Goal: Information Seeking & Learning: Check status

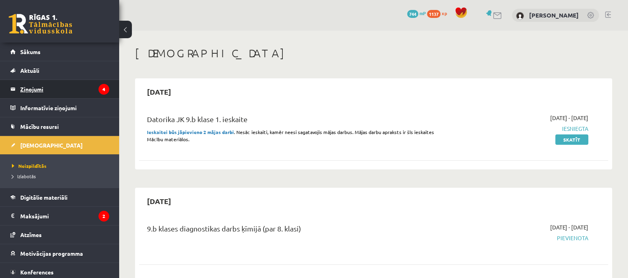
click at [82, 85] on legend "Ziņojumi 4" at bounding box center [64, 89] width 89 height 18
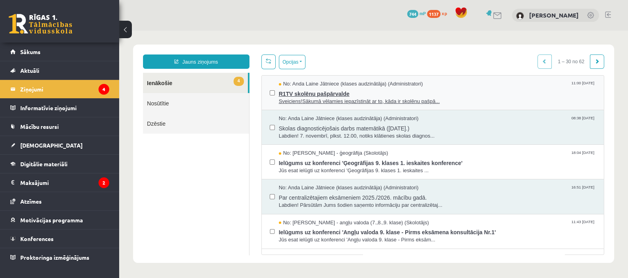
click at [378, 89] on span "R1TV skolēnu pašpārvalde" at bounding box center [437, 93] width 317 height 10
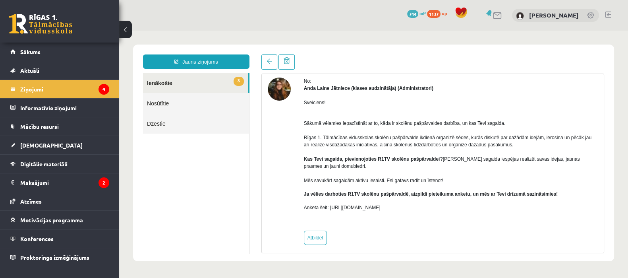
scroll to position [37, 0]
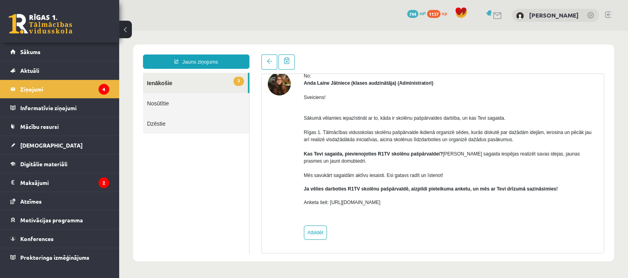
drag, startPoint x: 302, startPoint y: 202, endPoint x: 416, endPoint y: 205, distance: 113.7
click at [416, 205] on div "No: Anda Laine Jātniece (klases audzinātāja) (Administratori) Sveiciens! Sākumā…" at bounding box center [433, 155] width 330 height 167
copy p "Anketa šeit: https://forms.gle/KiGbehqJisokGurV9"
click at [345, 202] on p "Anketa šeit: https://forms.gle/KiGbehqJisokGurV9" at bounding box center [451, 202] width 294 height 7
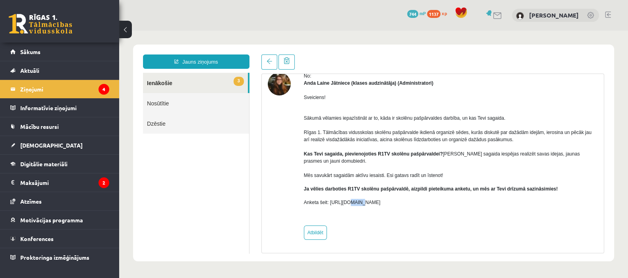
click at [345, 202] on p "Anketa šeit: https://forms.gle/KiGbehqJisokGurV9" at bounding box center [451, 202] width 294 height 7
click at [78, 88] on legend "Ziņojumi 4" at bounding box center [64, 89] width 89 height 18
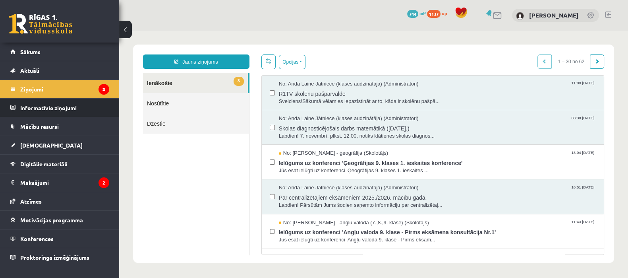
scroll to position [0, 0]
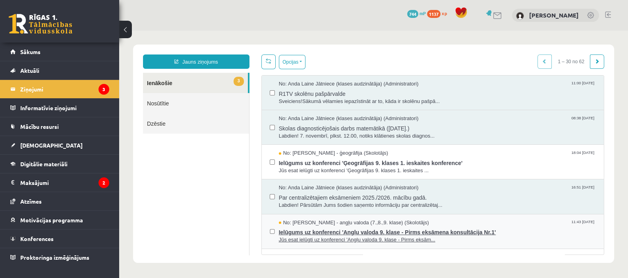
click at [331, 231] on span "Ielūgums uz konferenci 'Angļu valoda 9. klase - Pirms eksāmena konsultācija Nr.…" at bounding box center [437, 231] width 317 height 10
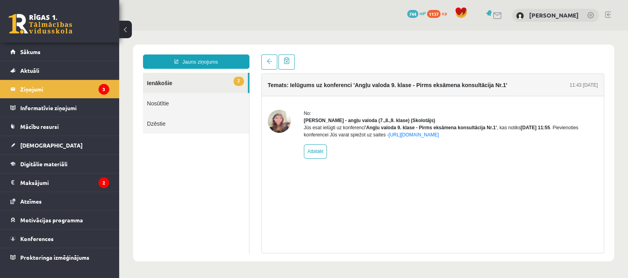
drag, startPoint x: 413, startPoint y: 185, endPoint x: 523, endPoint y: 171, distance: 111.0
click at [523, 171] on div "Temats: Ielūgums uz konferenci 'Angļu valoda 9. klase - Pirms eksāmena konsultā…" at bounding box center [433, 164] width 343 height 180
click at [175, 85] on link "2 Ienākošie" at bounding box center [195, 83] width 105 height 20
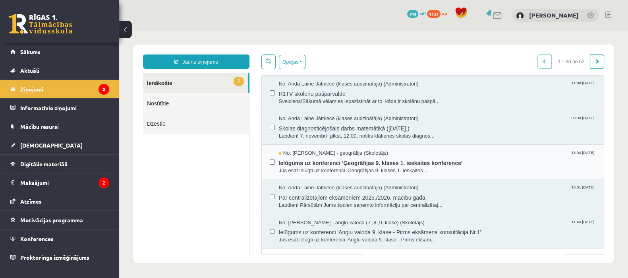
click at [505, 148] on div "No: Toms Krūmiņš - ģeogrāfija (Skolotājs) 18:04 06/10/2025 Ielūgums uz konferen…" at bounding box center [433, 162] width 342 height 35
click at [406, 157] on span "Ielūgums uz konferenci 'Ģeogrāfijas 9. klases 1. ieskaites konference'" at bounding box center [437, 162] width 317 height 10
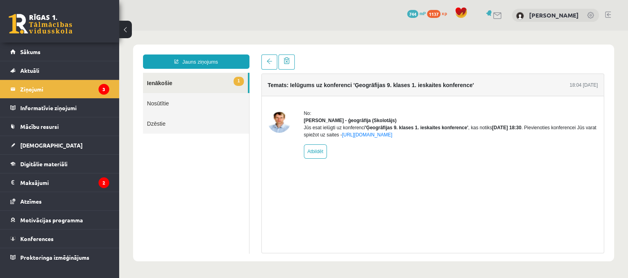
click at [207, 74] on link "1 Ienākošie" at bounding box center [195, 83] width 105 height 20
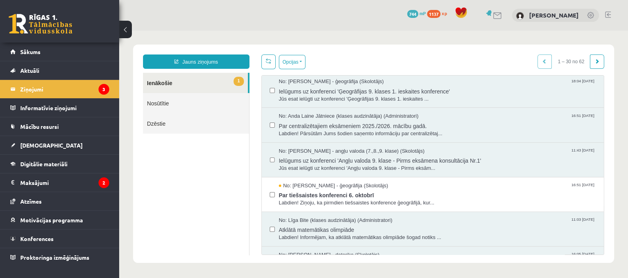
scroll to position [79, 0]
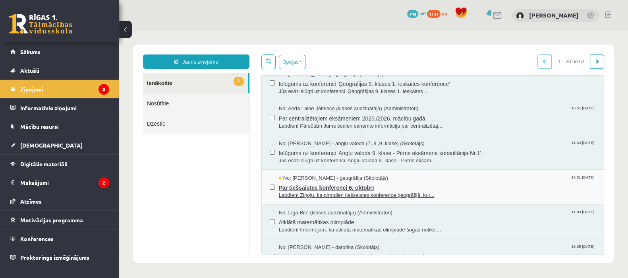
click at [330, 192] on span "Labdien! Ziņoju, ka pirmdien tiešsaistes konference ģeogrāfijā, kur..." at bounding box center [437, 196] width 317 height 8
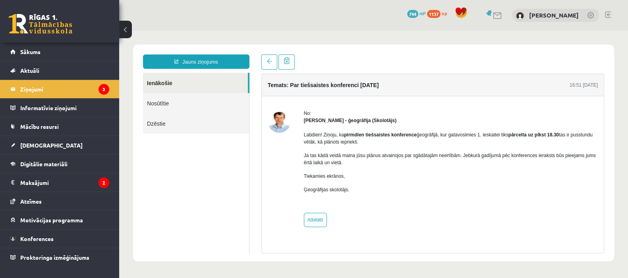
scroll to position [0, 0]
click at [26, 49] on span "Sākums" at bounding box center [30, 51] width 20 height 7
